Goal: Task Accomplishment & Management: Manage account settings

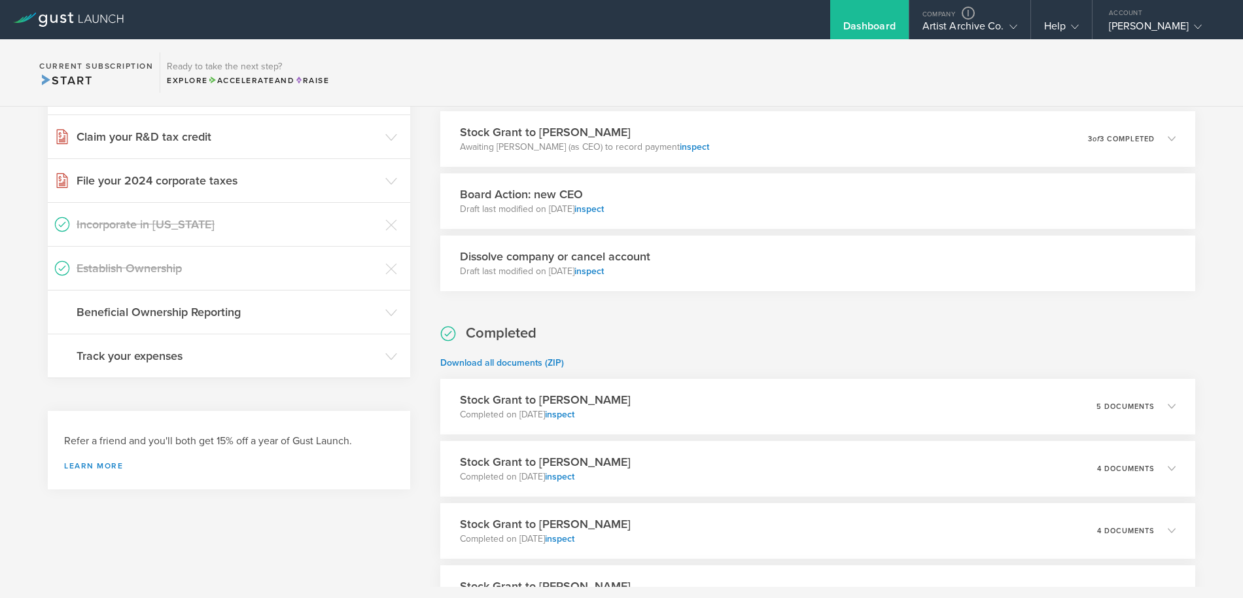
scroll to position [164, 0]
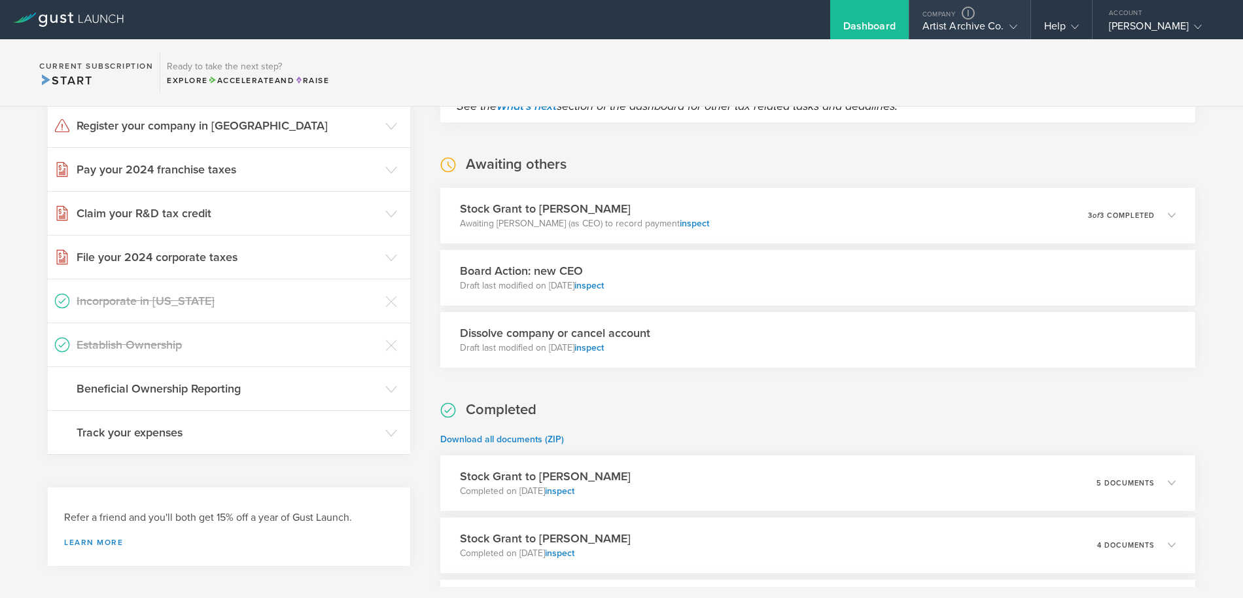
click at [1015, 26] on polyline at bounding box center [1012, 27] width 7 height 4
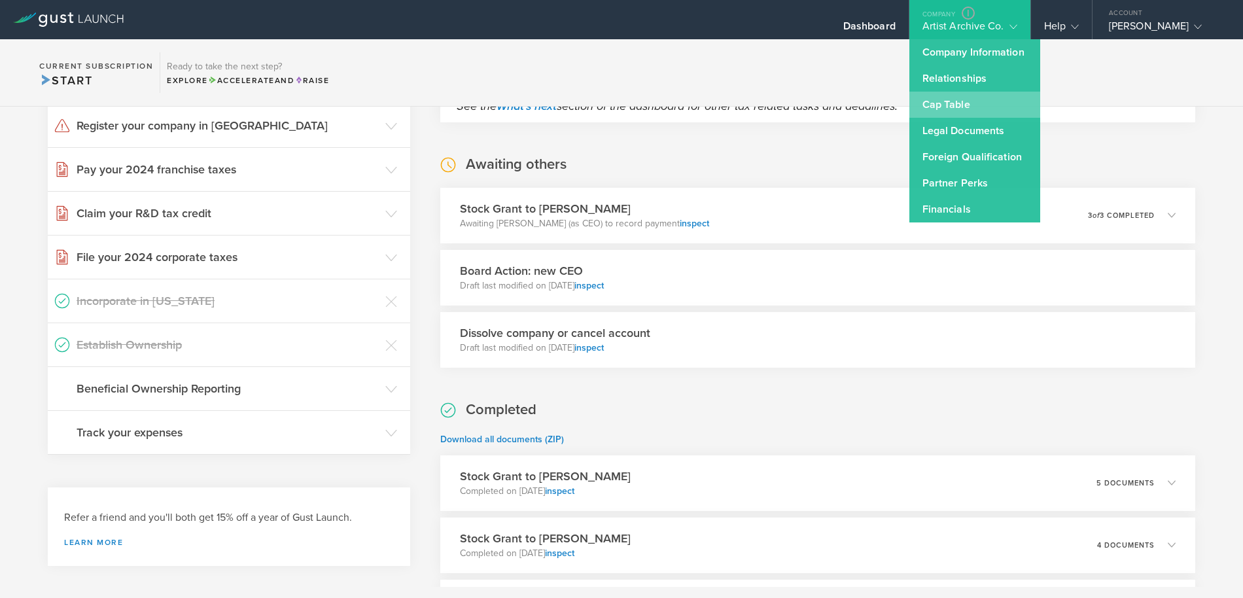
click at [973, 103] on link "Cap Table" at bounding box center [974, 105] width 131 height 26
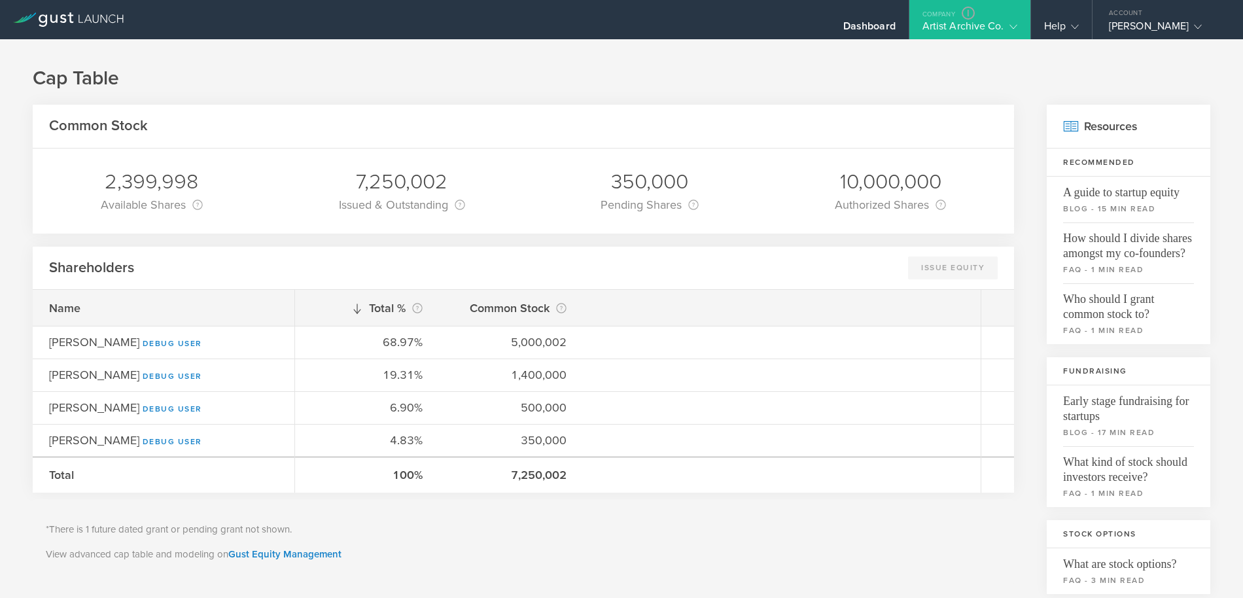
scroll to position [26, 0]
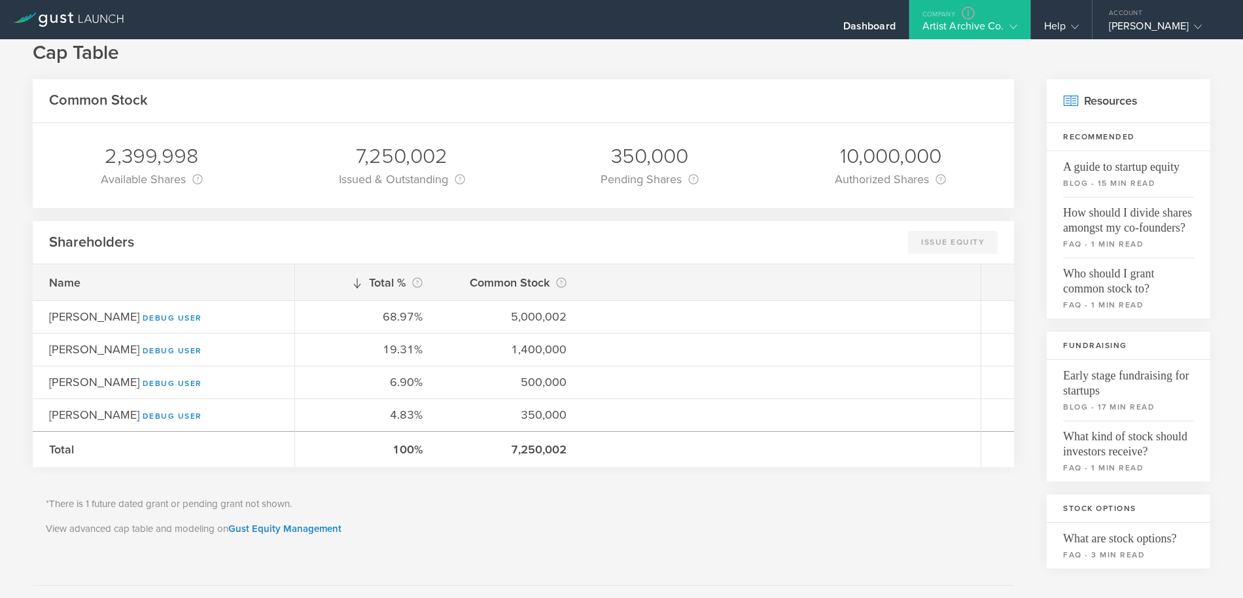
click at [209, 153] on div "2,399,998 Available Shares This is the number of shares that the company has av…" at bounding box center [152, 165] width 122 height 85
click at [253, 152] on div "2,399,998 Available Shares This is the number of shares that the company has av…" at bounding box center [523, 165] width 981 height 85
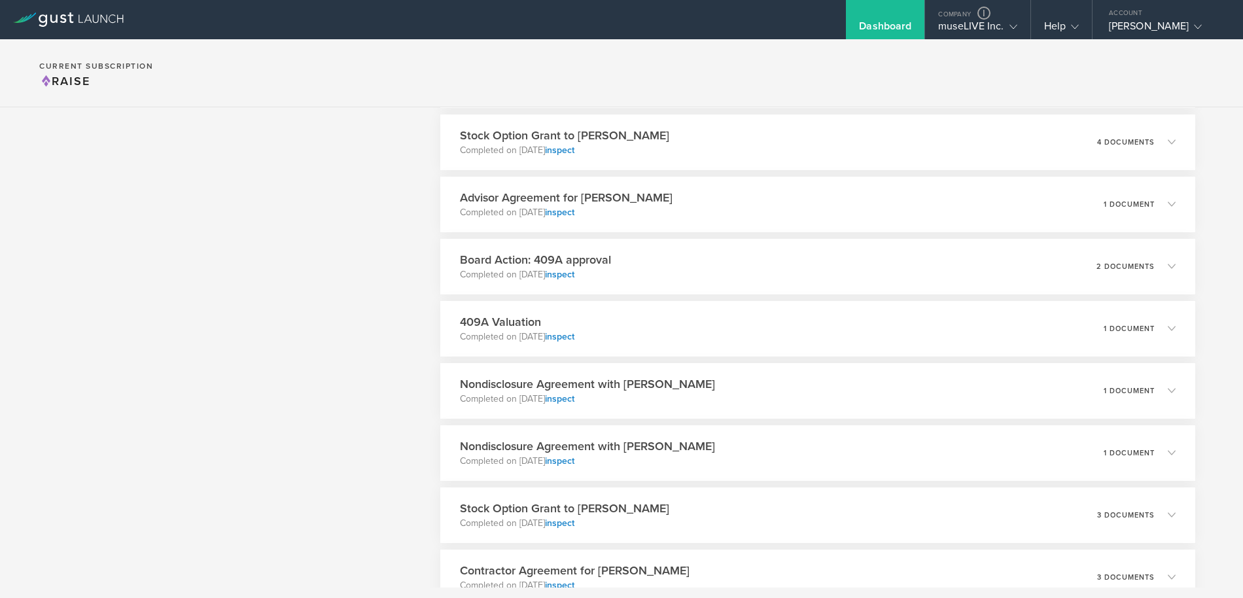
scroll to position [3431, 0]
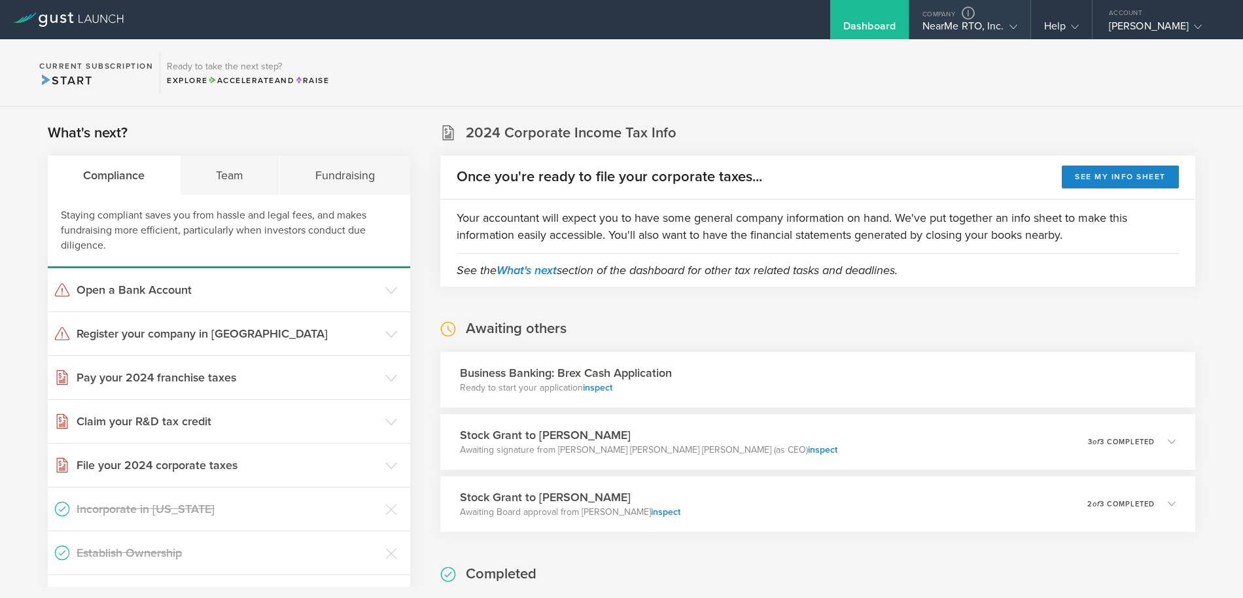
click at [1001, 26] on div "NearMe RTO, Inc." at bounding box center [969, 30] width 95 height 20
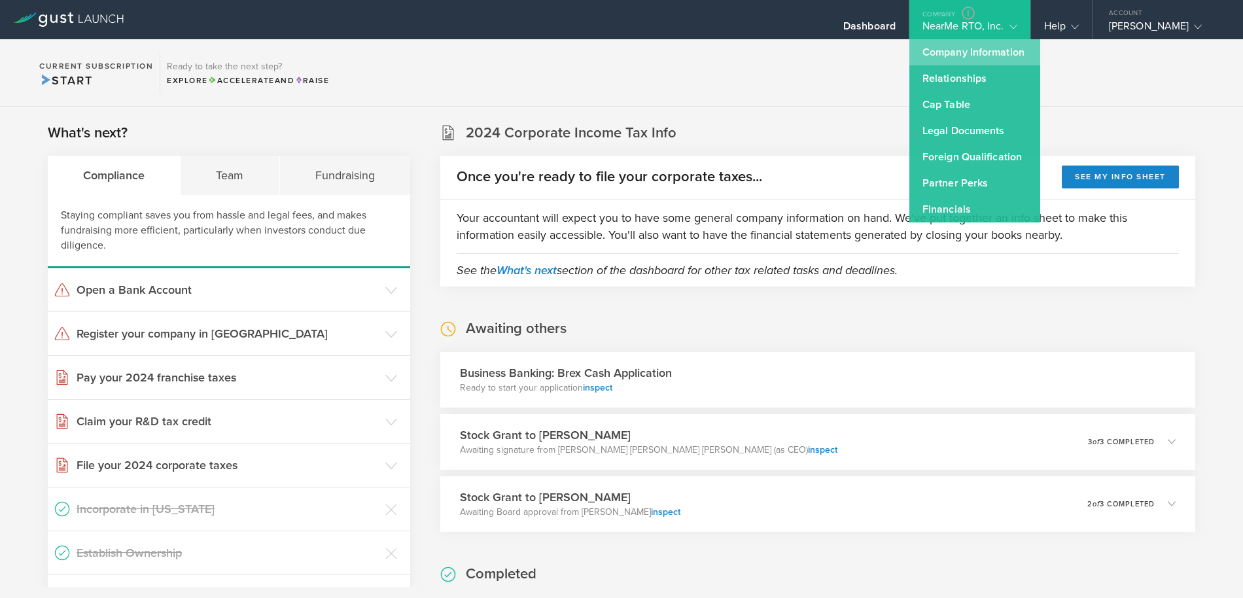
click at [975, 49] on link "Company Information" at bounding box center [974, 52] width 131 height 26
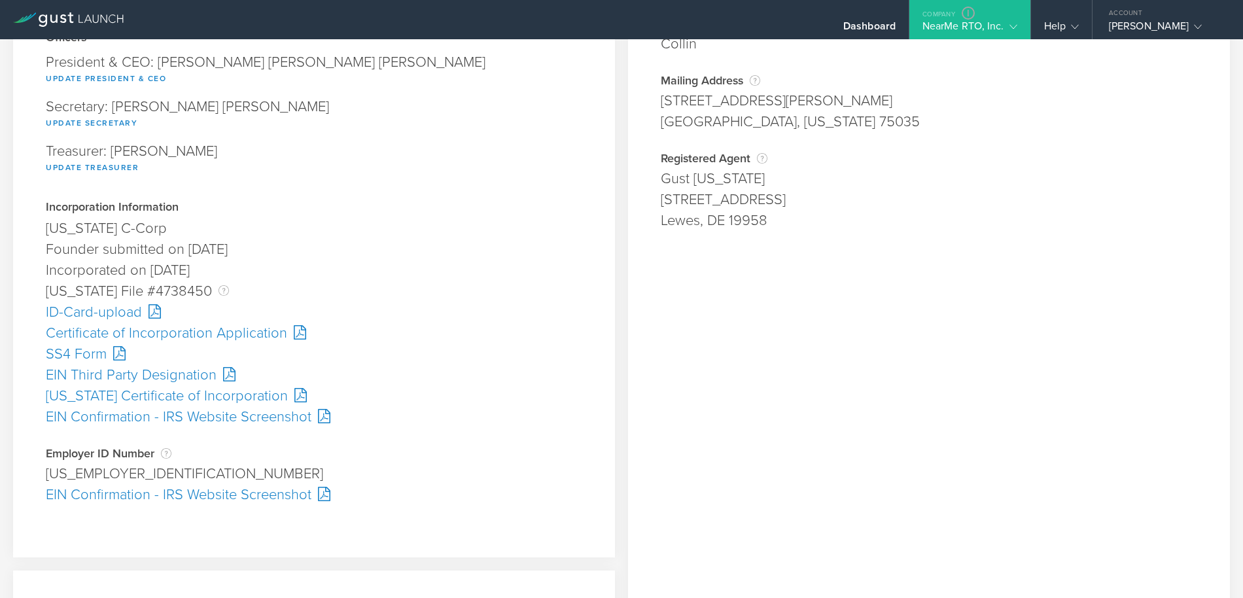
scroll to position [195, 0]
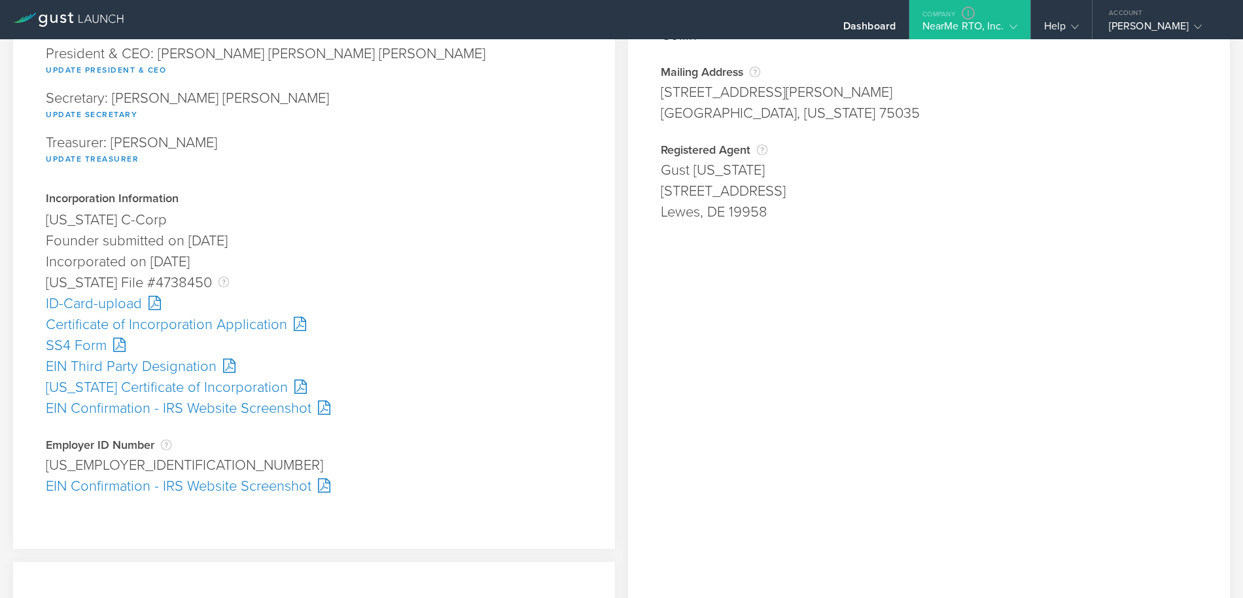
click at [196, 389] on div "Delaware Certificate of Incorporation" at bounding box center [314, 387] width 536 height 21
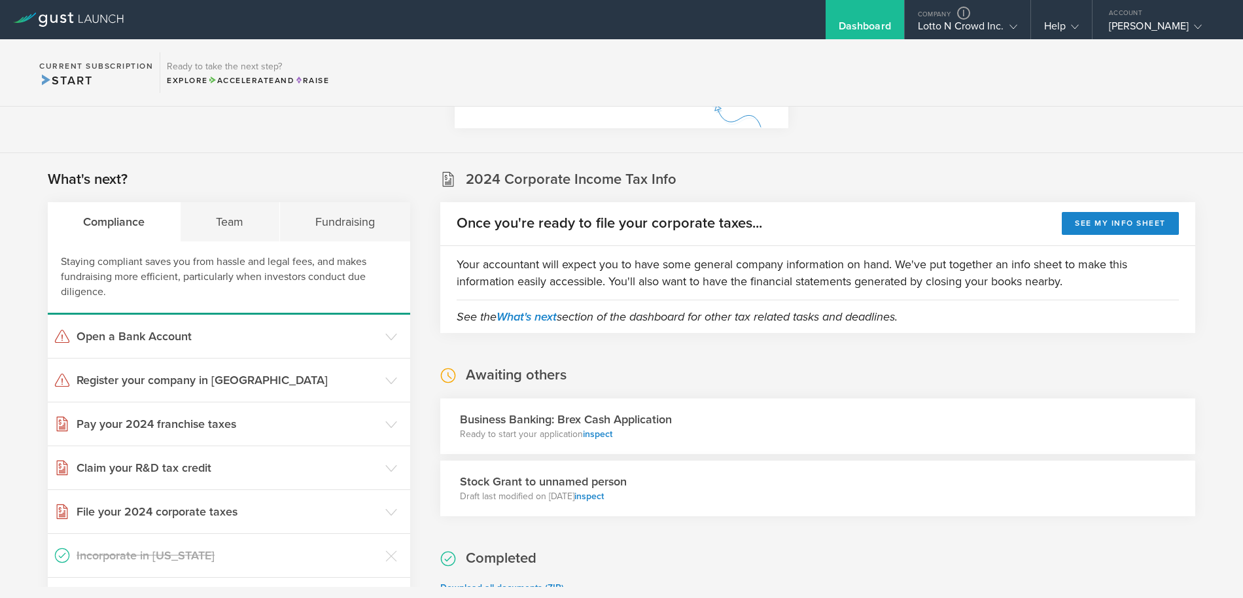
scroll to position [204, 0]
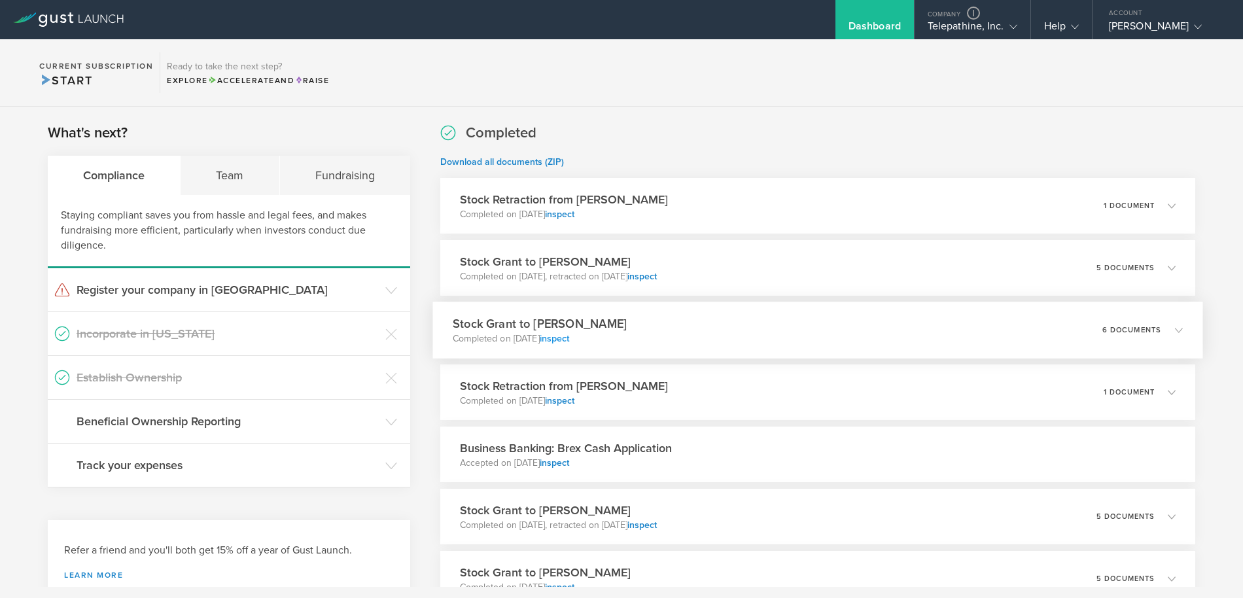
click at [570, 339] on link "inspect" at bounding box center [555, 338] width 30 height 11
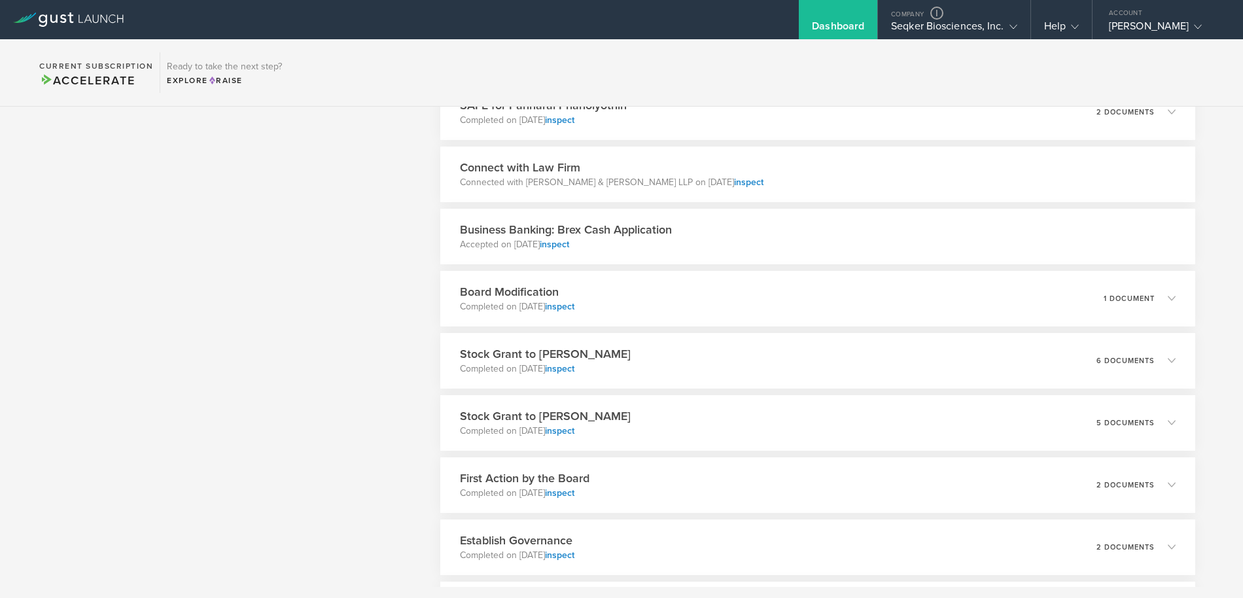
scroll to position [1040, 0]
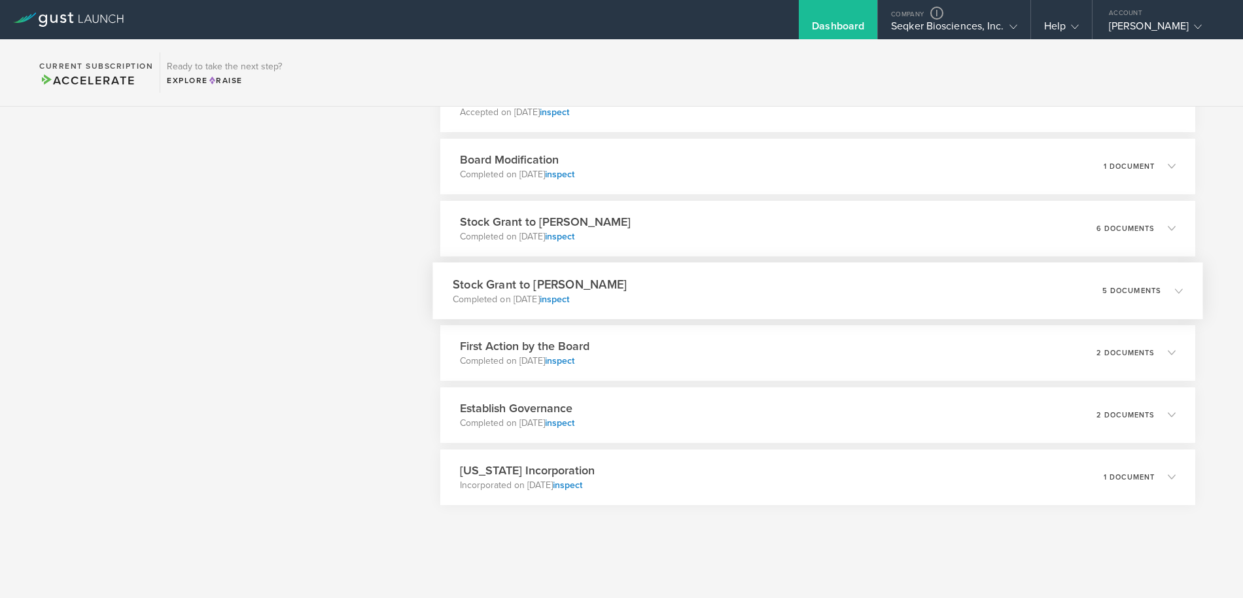
click at [702, 295] on div "Stock Grant to [PERSON_NAME] Completed on [DATE] inspect 5 documents" at bounding box center [817, 290] width 770 height 57
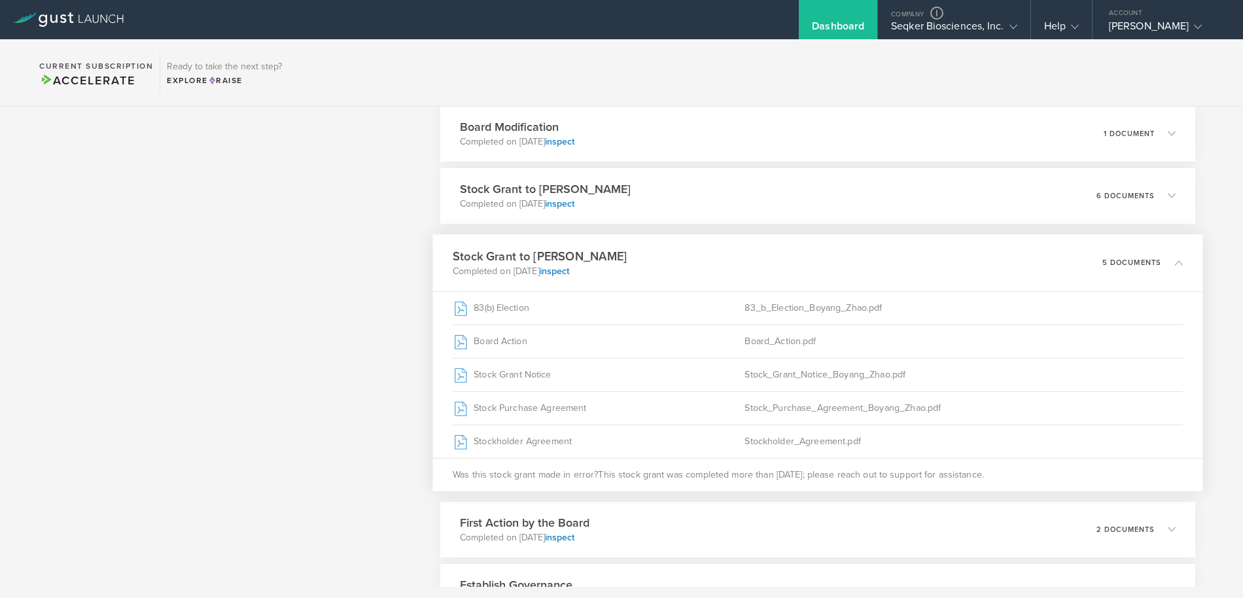
scroll to position [1078, 0]
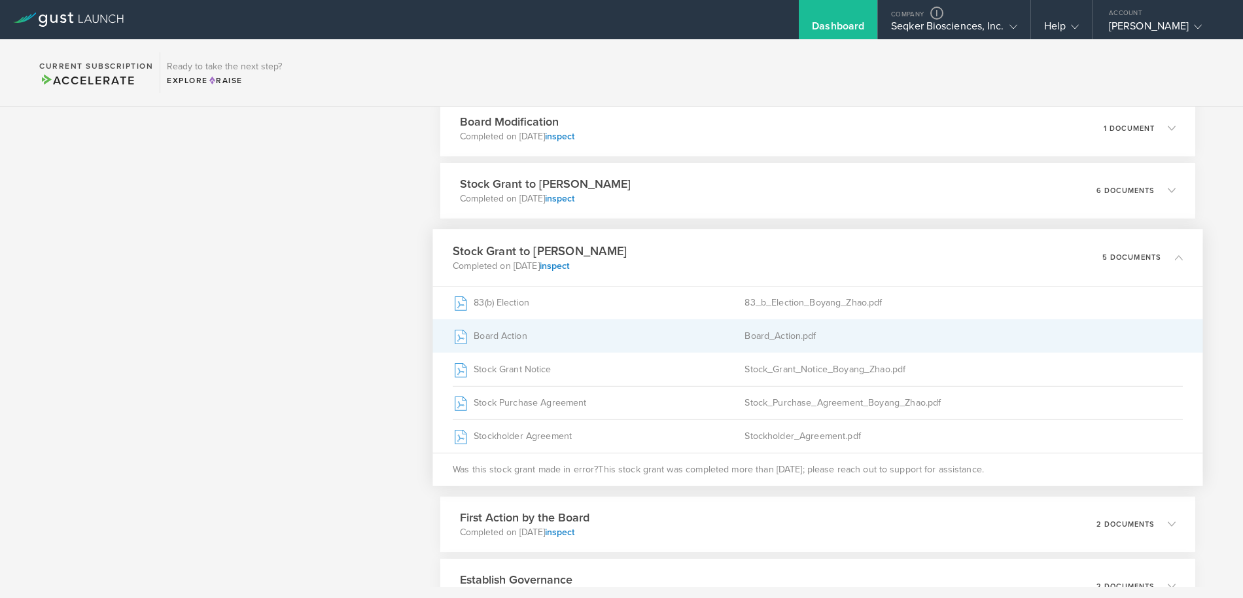
click at [500, 334] on div "Board Action" at bounding box center [599, 335] width 292 height 33
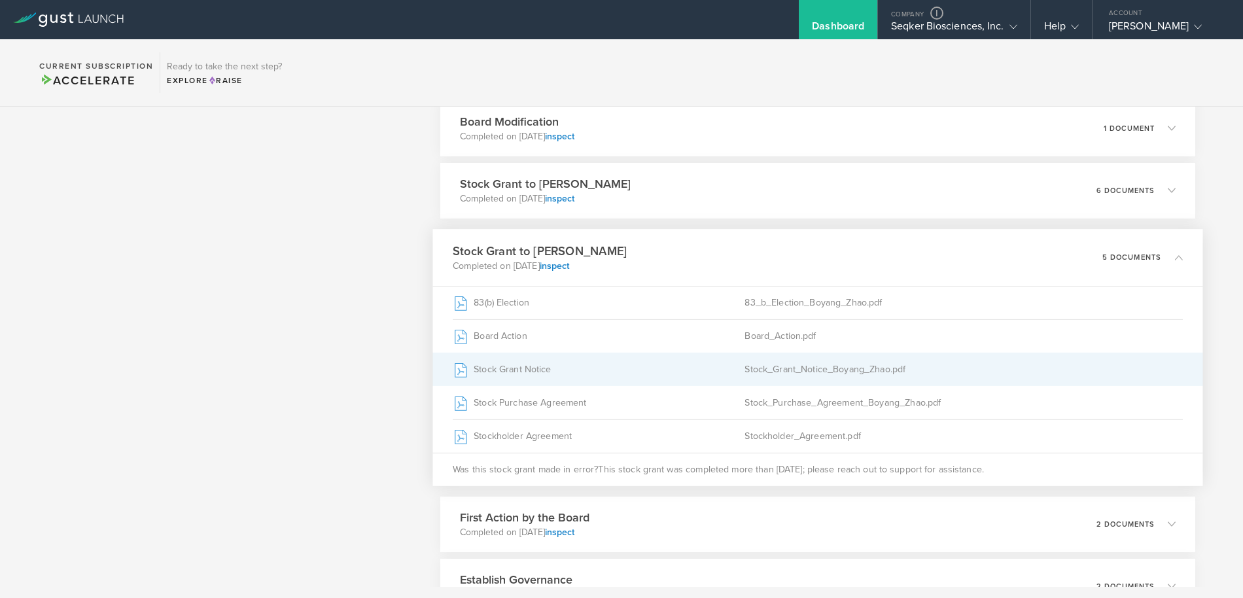
click at [526, 368] on div "Stock Grant Notice" at bounding box center [599, 369] width 292 height 33
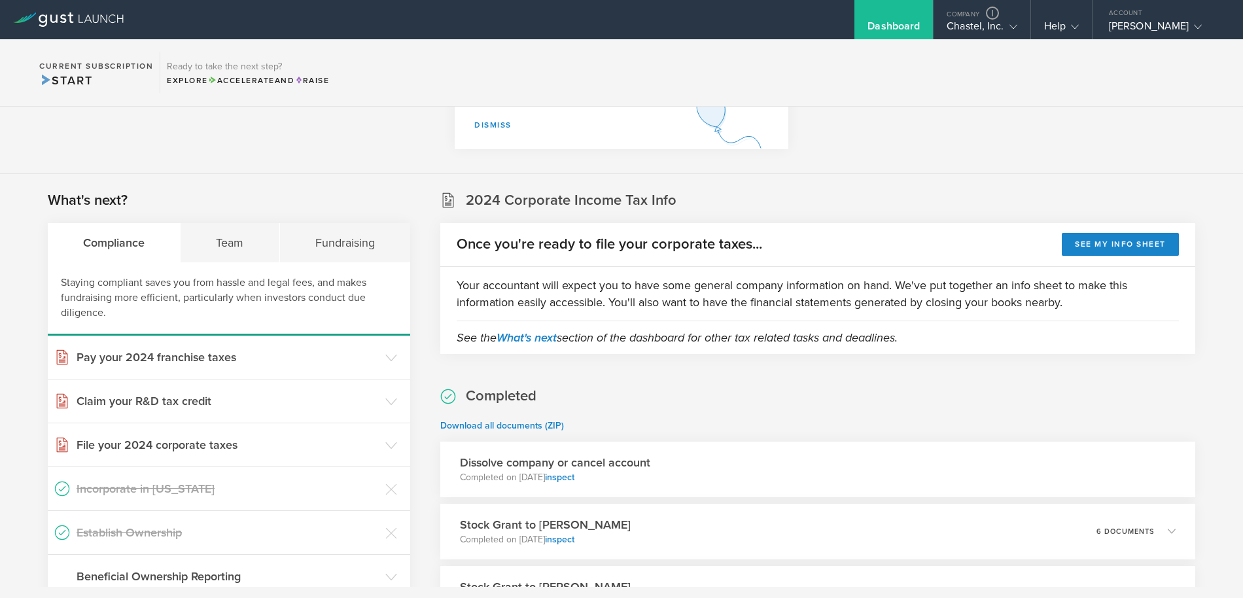
scroll to position [265, 0]
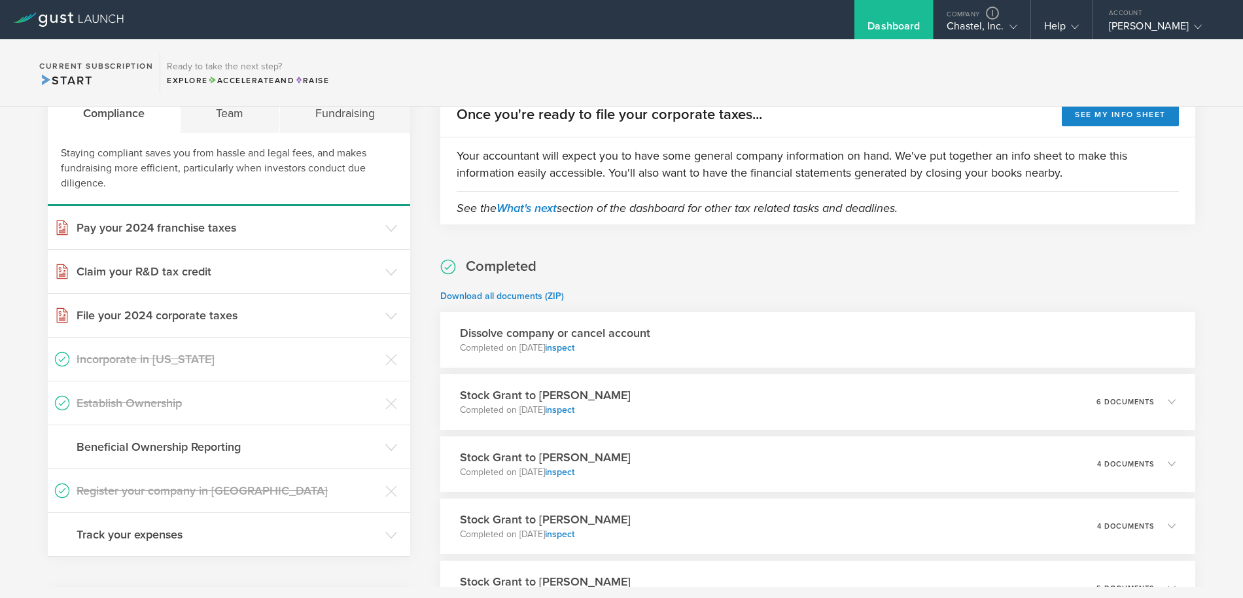
click at [642, 355] on div "Dissolve company or cancel account Completed on Sep 30, 2025 inspect" at bounding box center [817, 340] width 755 height 56
click at [574, 349] on link "inspect" at bounding box center [559, 347] width 29 height 11
